Goal: Information Seeking & Learning: Learn about a topic

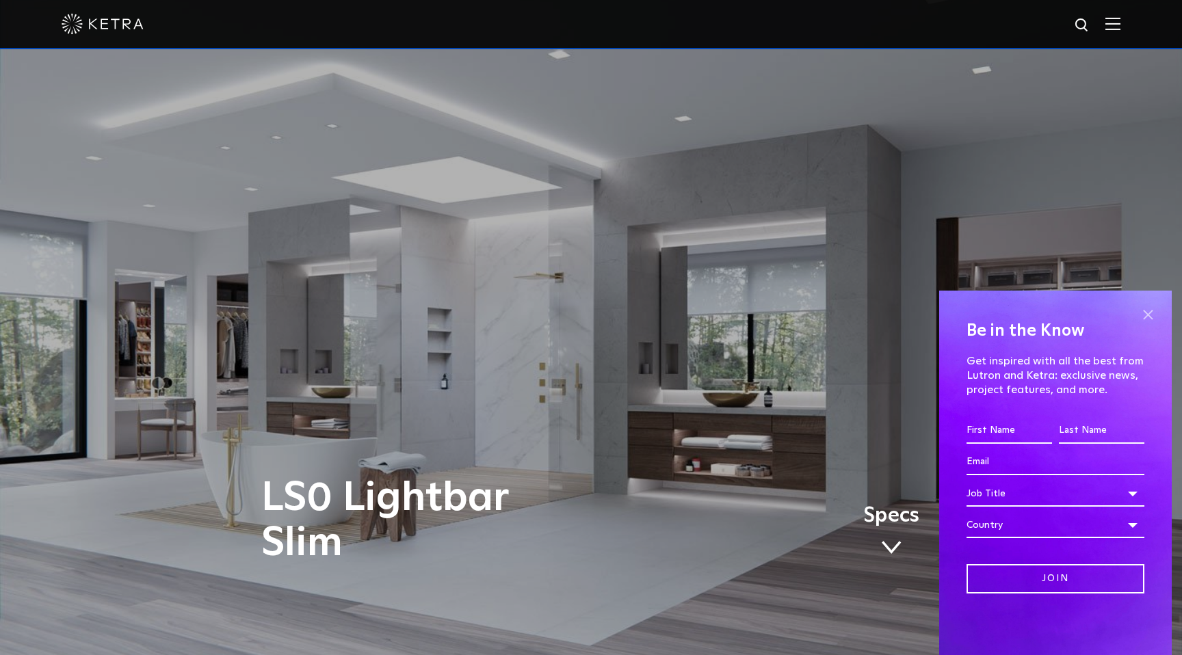
click at [1147, 311] on span at bounding box center [1147, 314] width 21 height 21
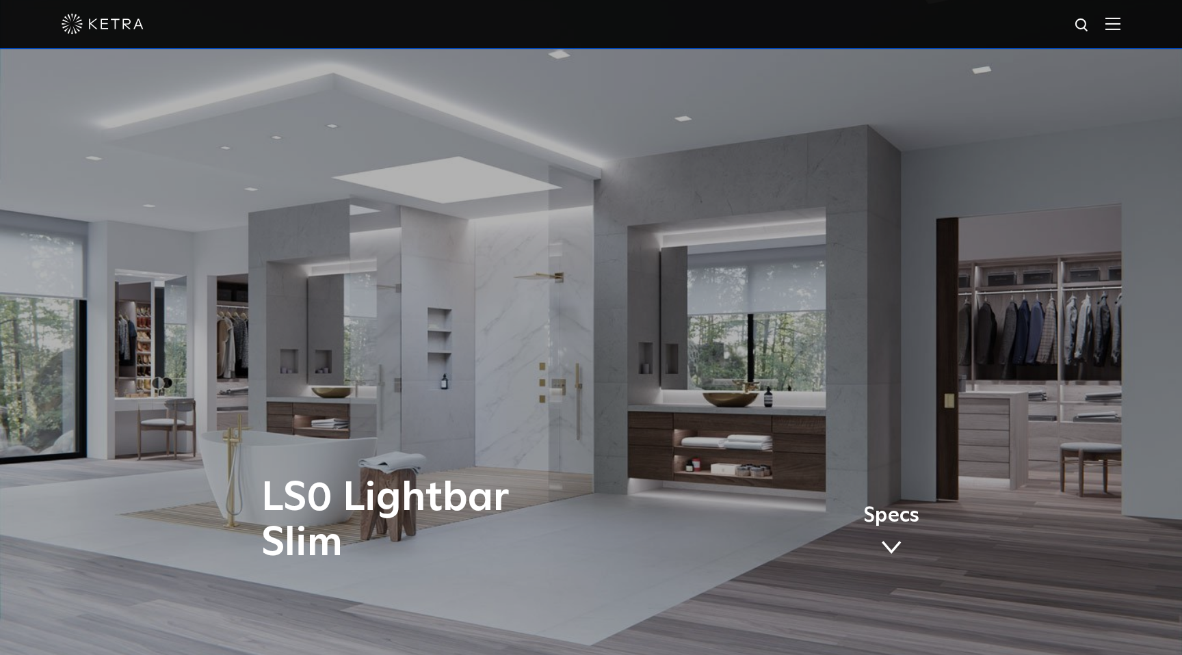
click at [1118, 25] on img at bounding box center [1112, 23] width 15 height 13
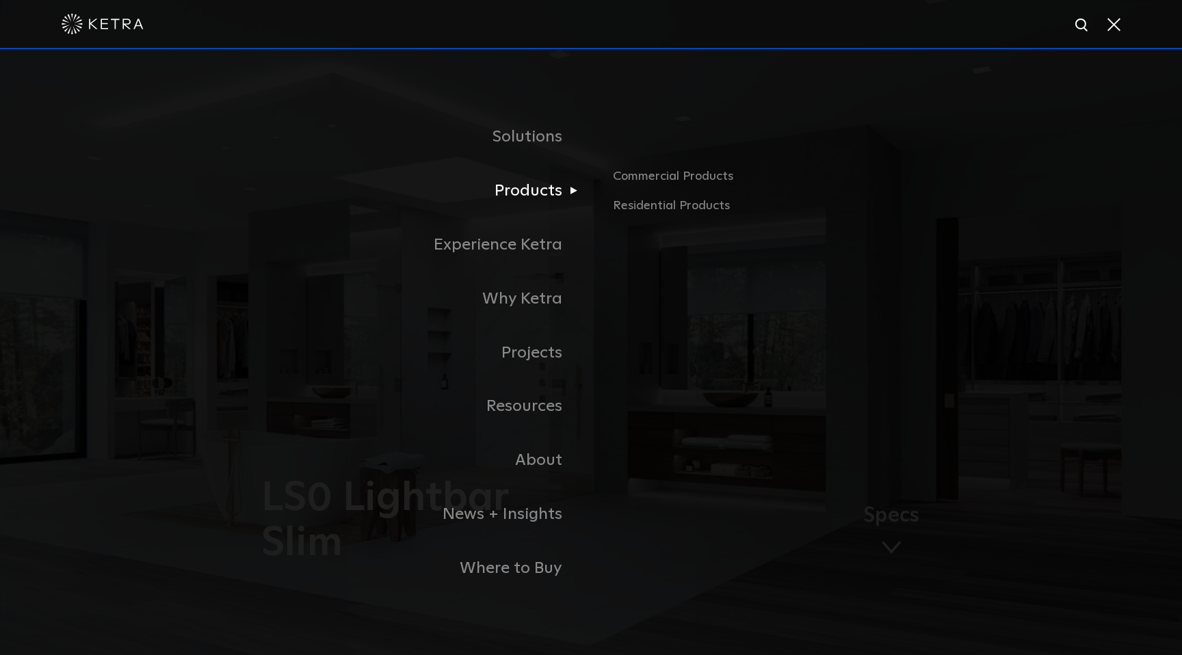
click at [554, 182] on link "Products" at bounding box center [420, 191] width 342 height 54
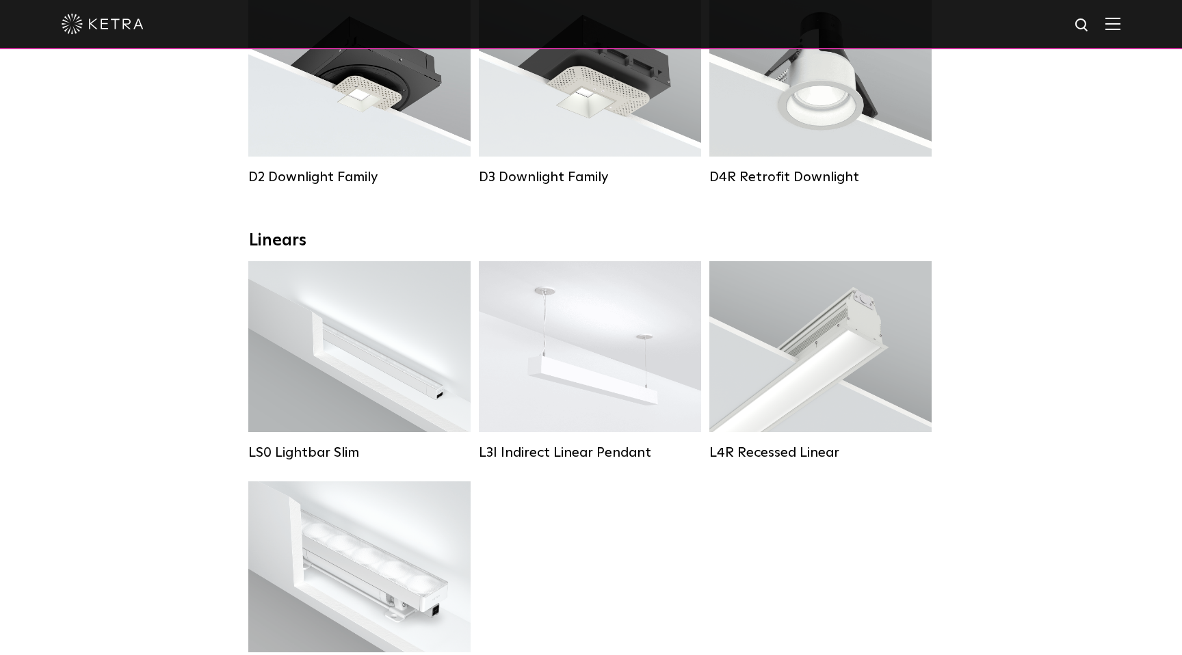
scroll to position [319, 0]
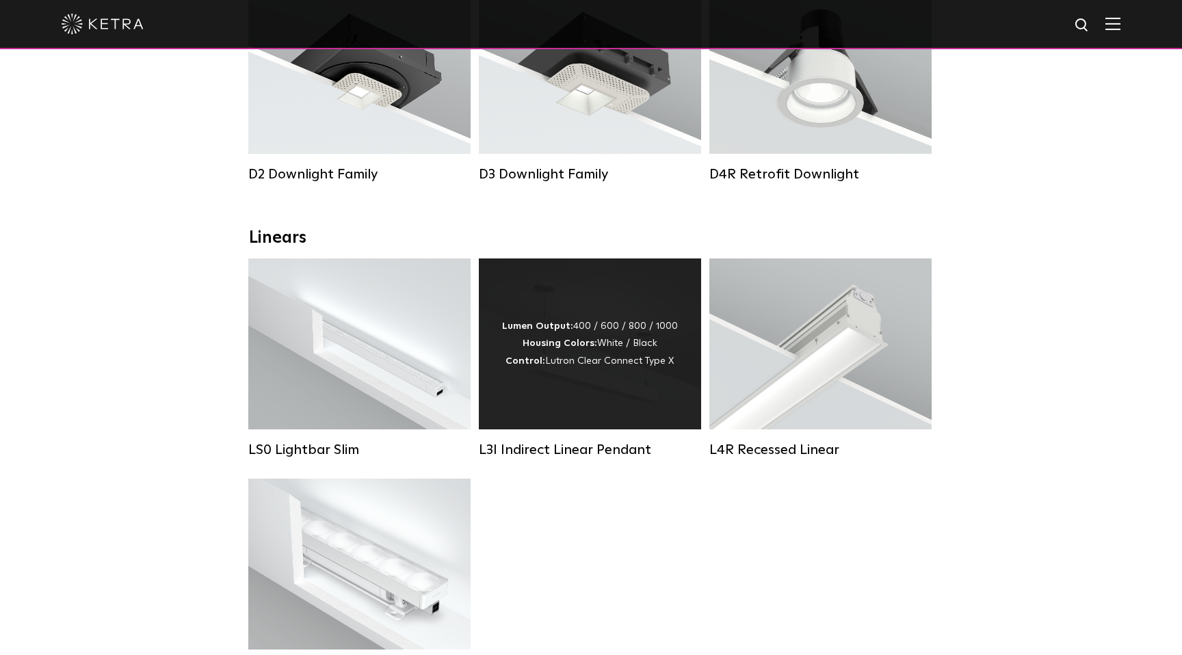
click at [594, 330] on div "Lumen Output: 400 / 600 / 800 / 1000 Housing Colors: White / Black Control: Lut…" at bounding box center [590, 344] width 176 height 52
